Goal: Information Seeking & Learning: Learn about a topic

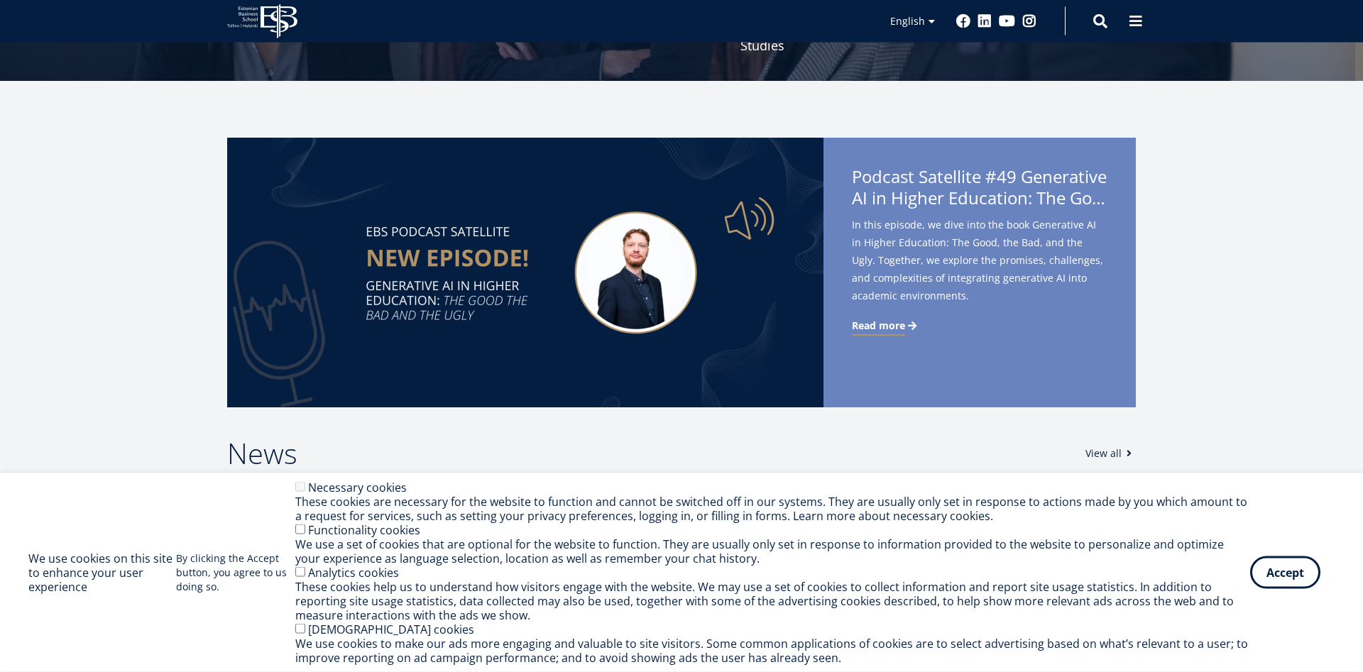
scroll to position [290, 0]
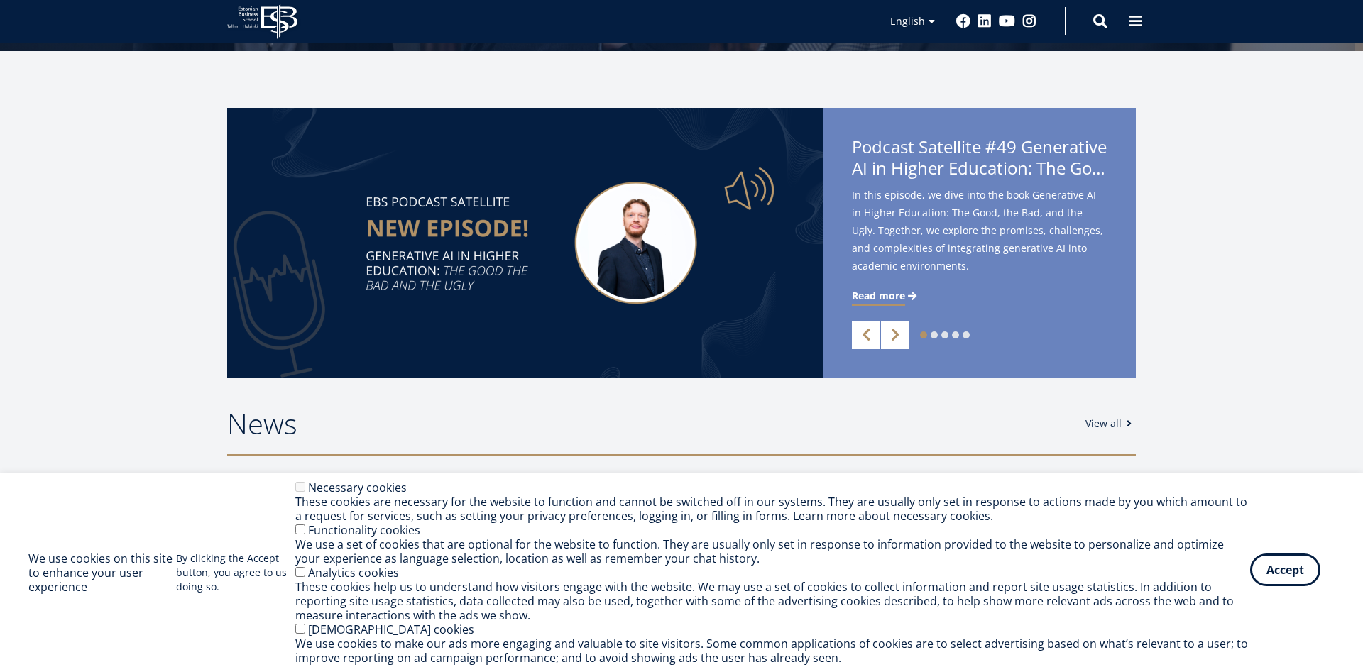
click at [1276, 577] on button "Accept" at bounding box center [1285, 570] width 70 height 33
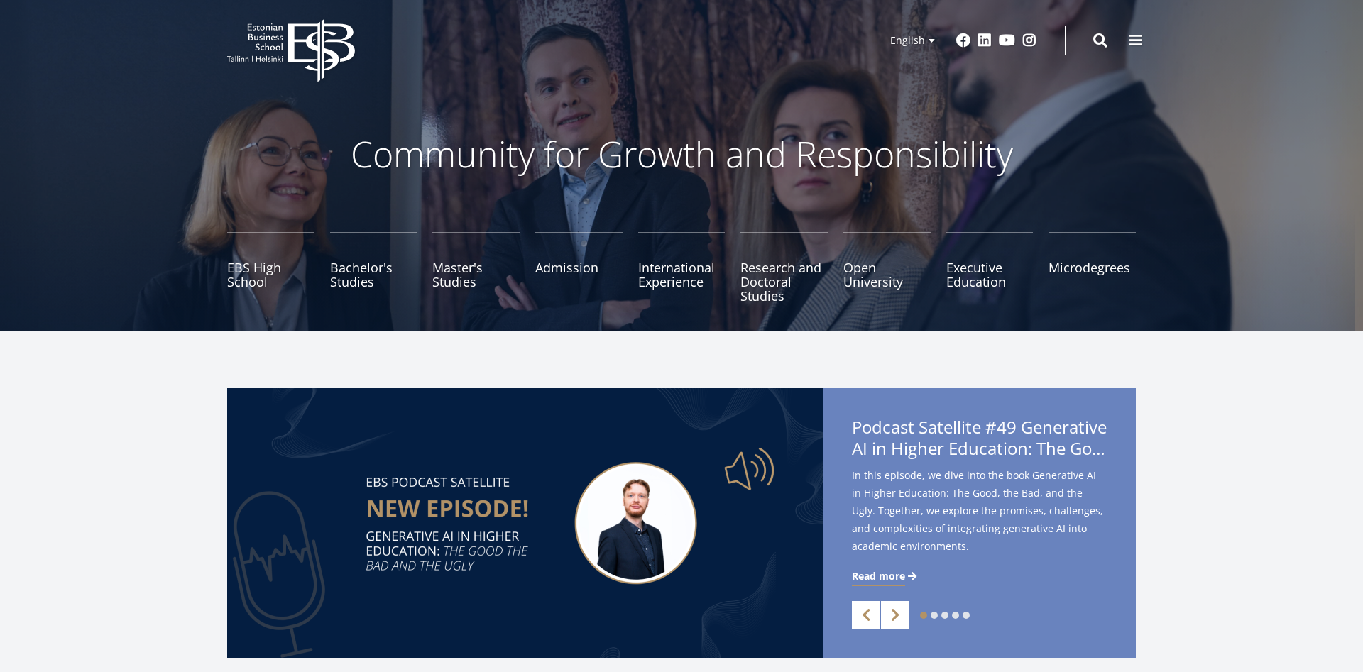
scroll to position [0, 0]
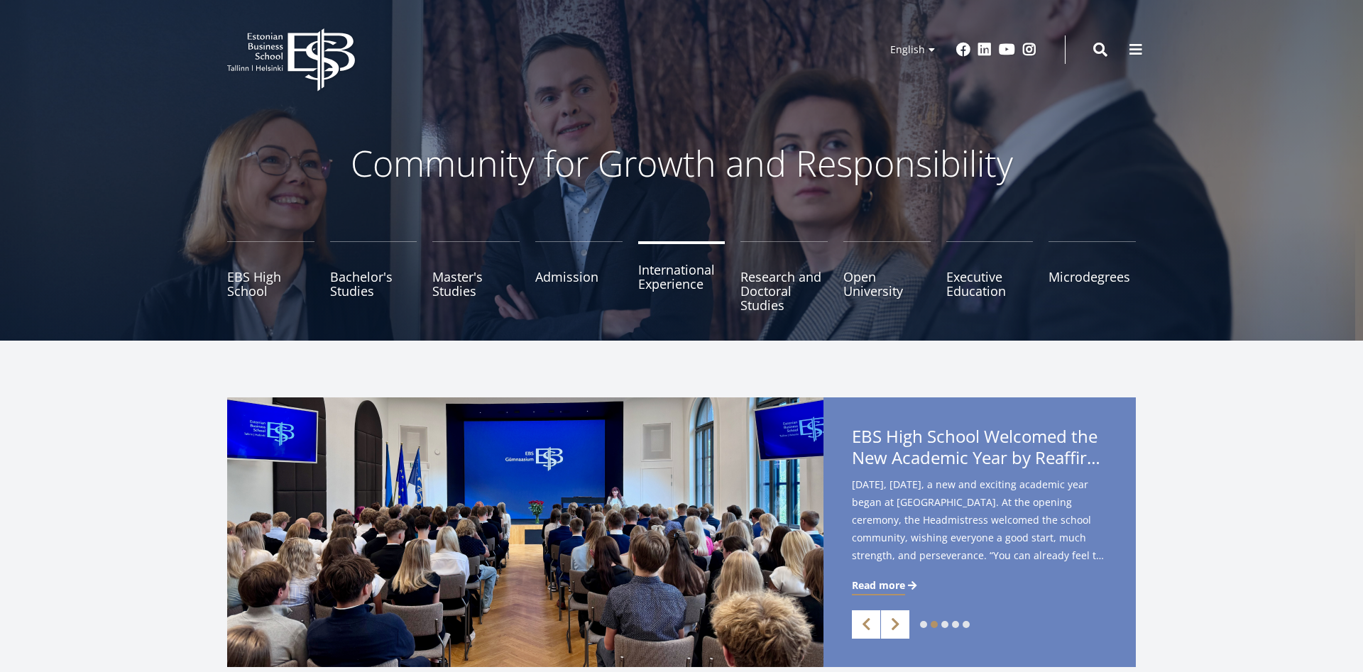
click at [669, 285] on link "International Experience" at bounding box center [681, 276] width 87 height 71
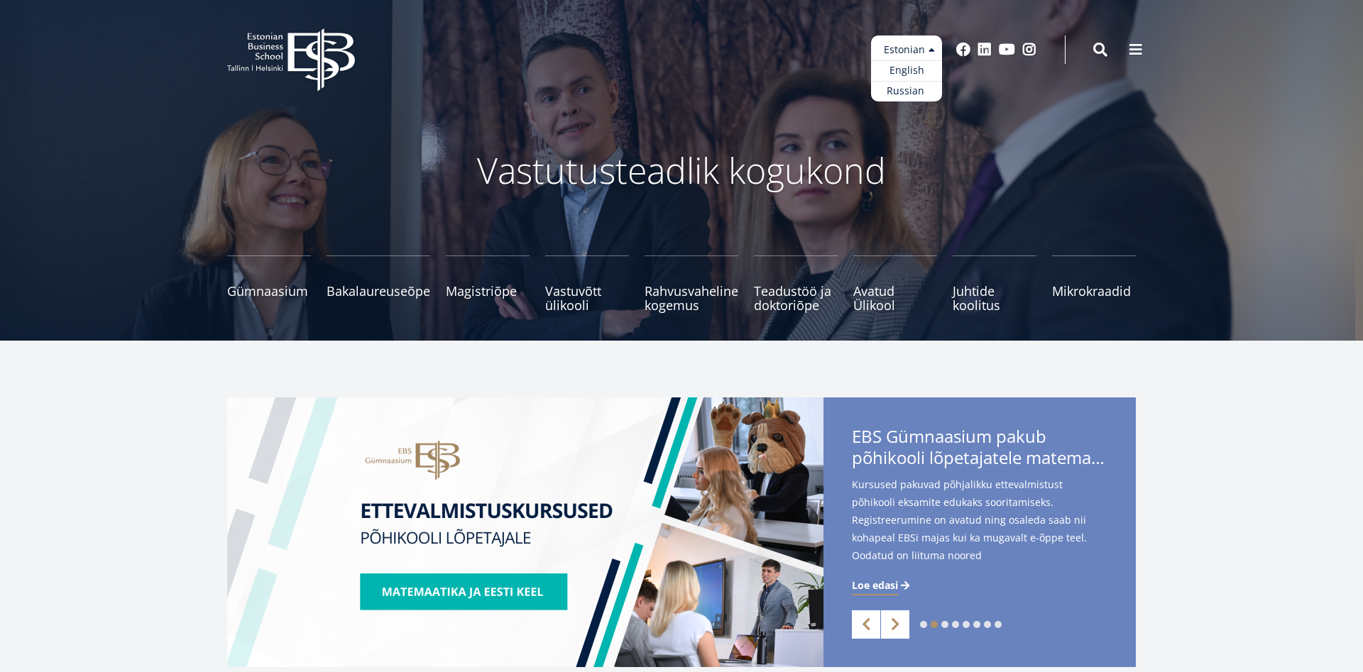
click at [924, 53] on ul "Estonian English Russian" at bounding box center [906, 68] width 71 height 66
click at [917, 69] on link "English" at bounding box center [906, 70] width 71 height 21
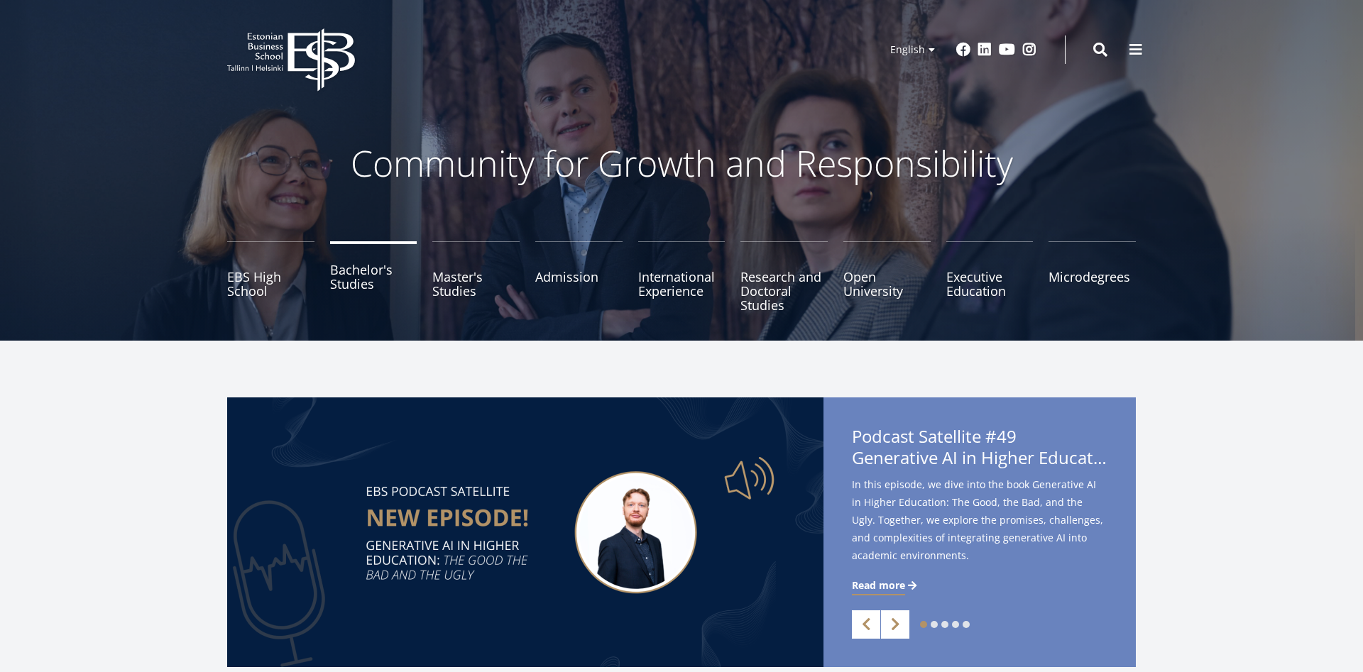
click at [349, 283] on link "Bachelor's Studies" at bounding box center [373, 276] width 87 height 71
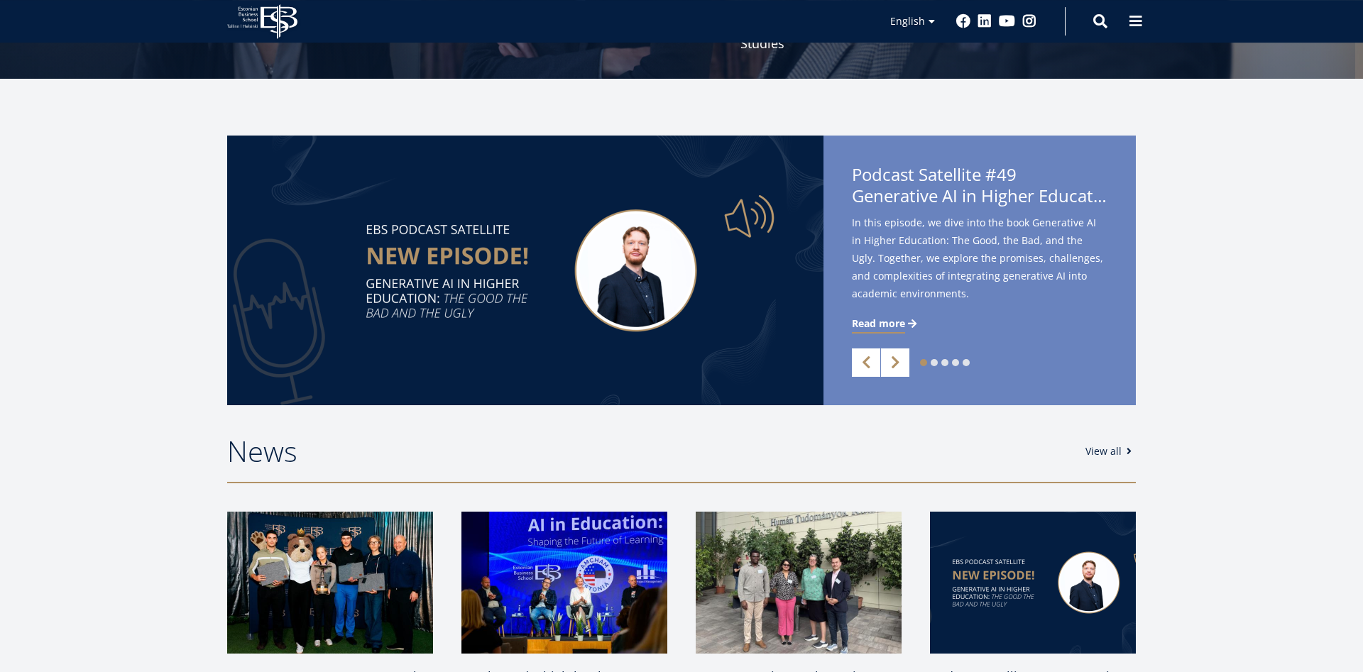
scroll to position [290, 0]
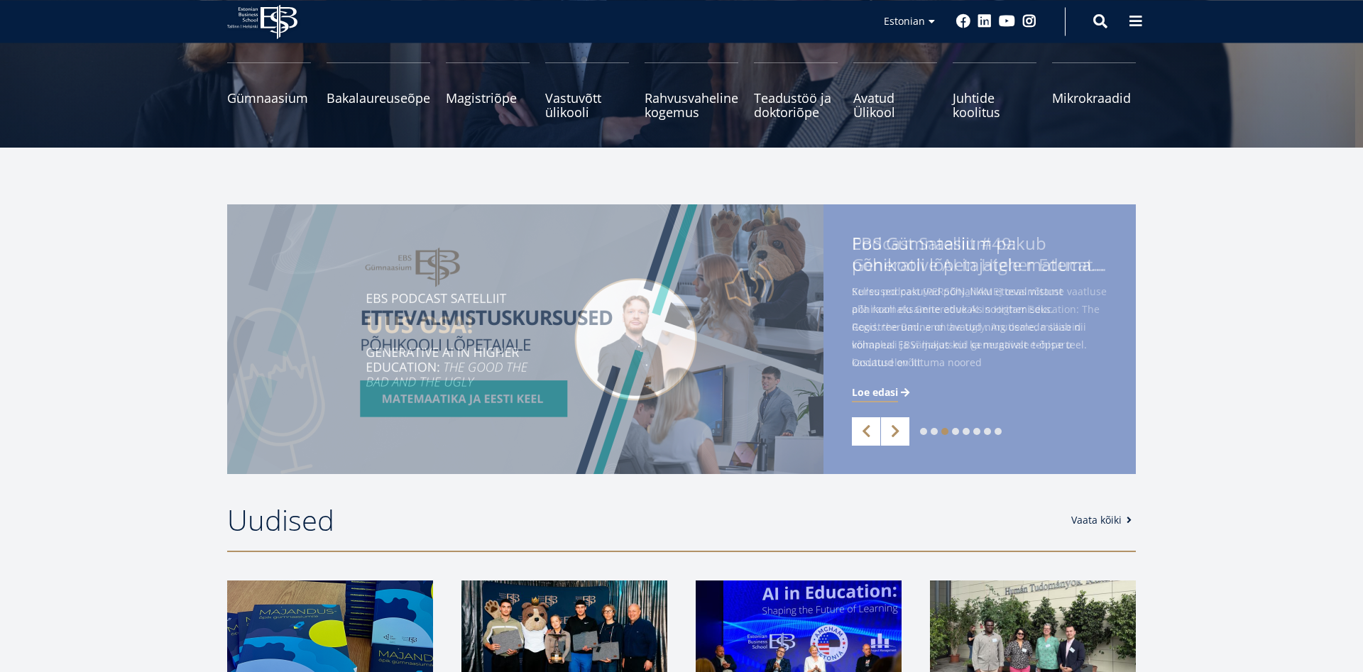
scroll to position [217, 0]
